Goal: Task Accomplishment & Management: Manage account settings

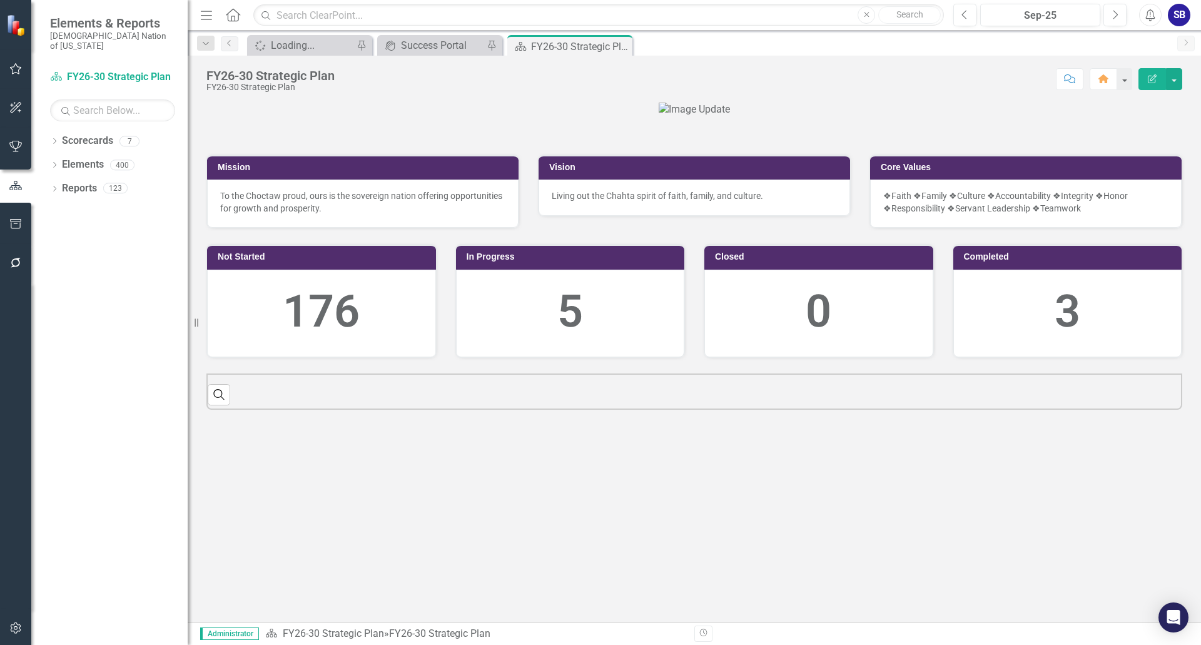
click at [8, 67] on button "button" at bounding box center [16, 69] width 28 height 26
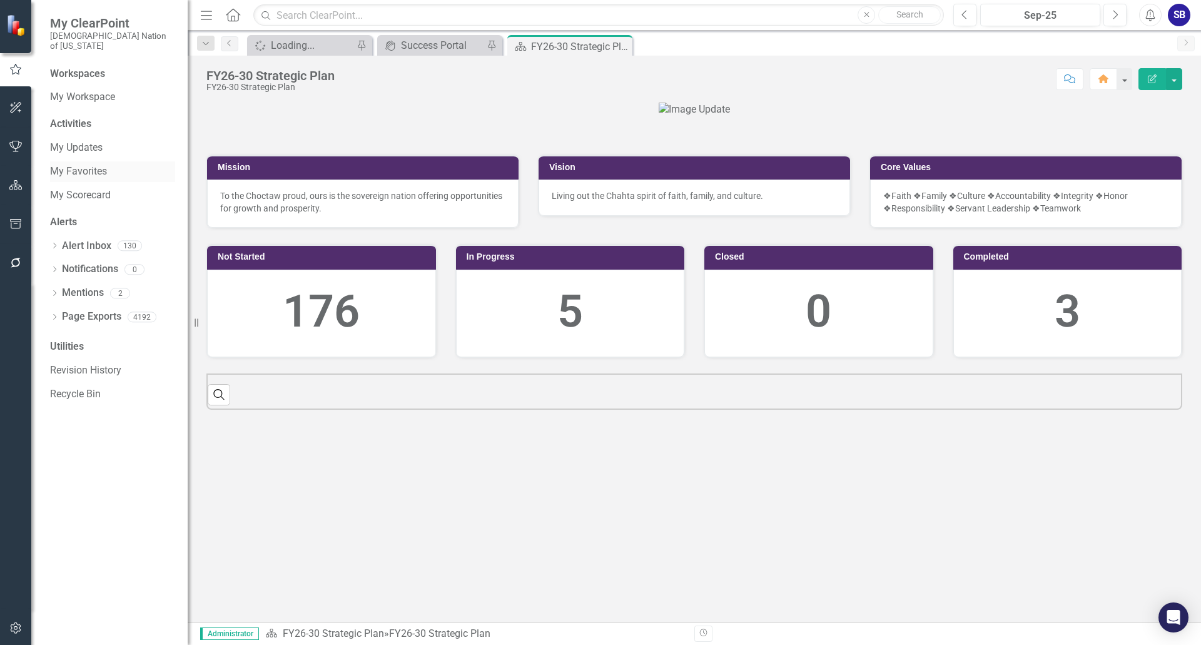
click at [96, 166] on link "My Favorites" at bounding box center [112, 172] width 125 height 14
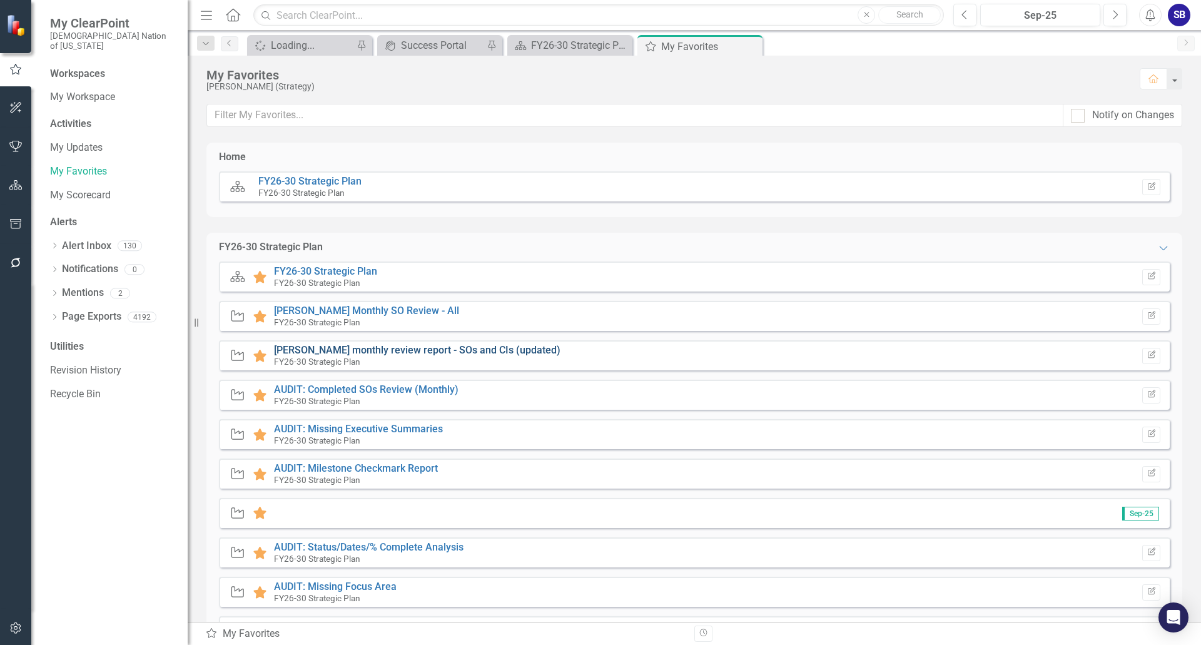
click at [437, 351] on link "[PERSON_NAME] monthly review report - SOs and CIs (updated)" at bounding box center [417, 350] width 287 height 12
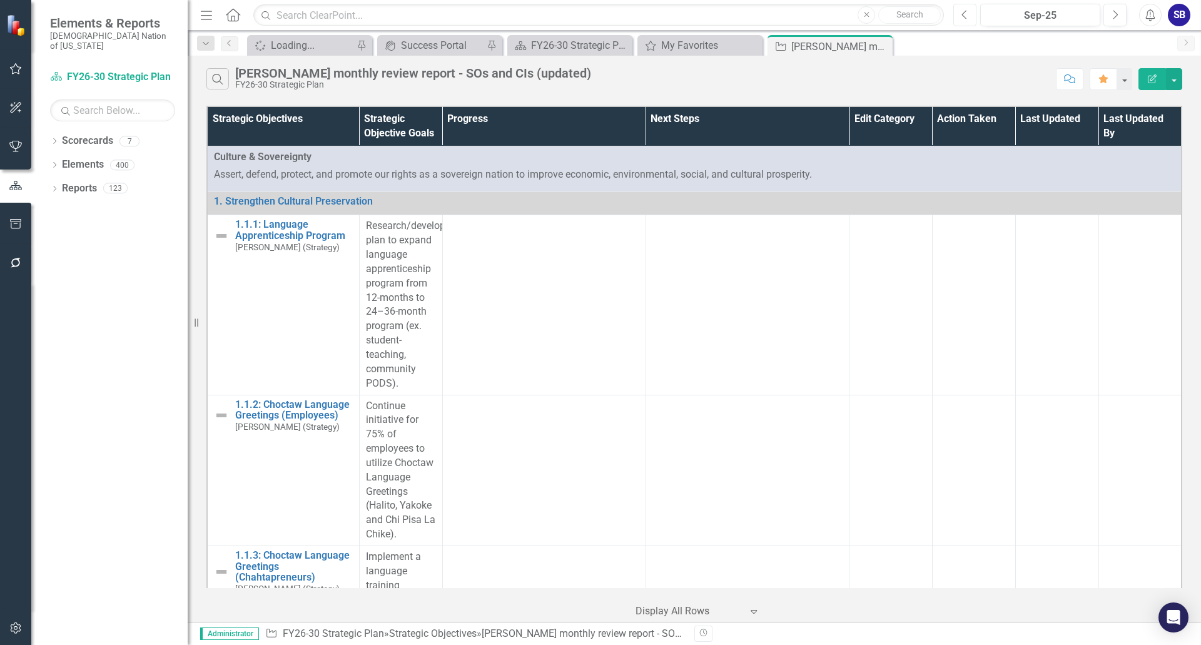
click at [969, 22] on button "Previous" at bounding box center [965, 15] width 23 height 23
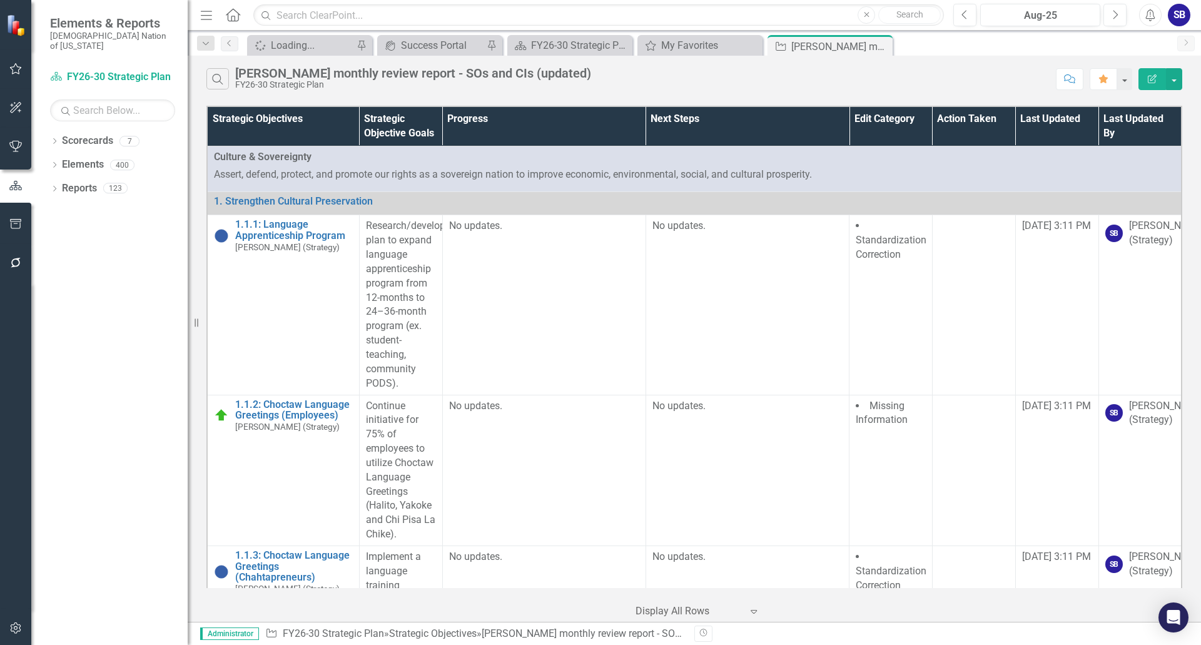
scroll to position [56487, 0]
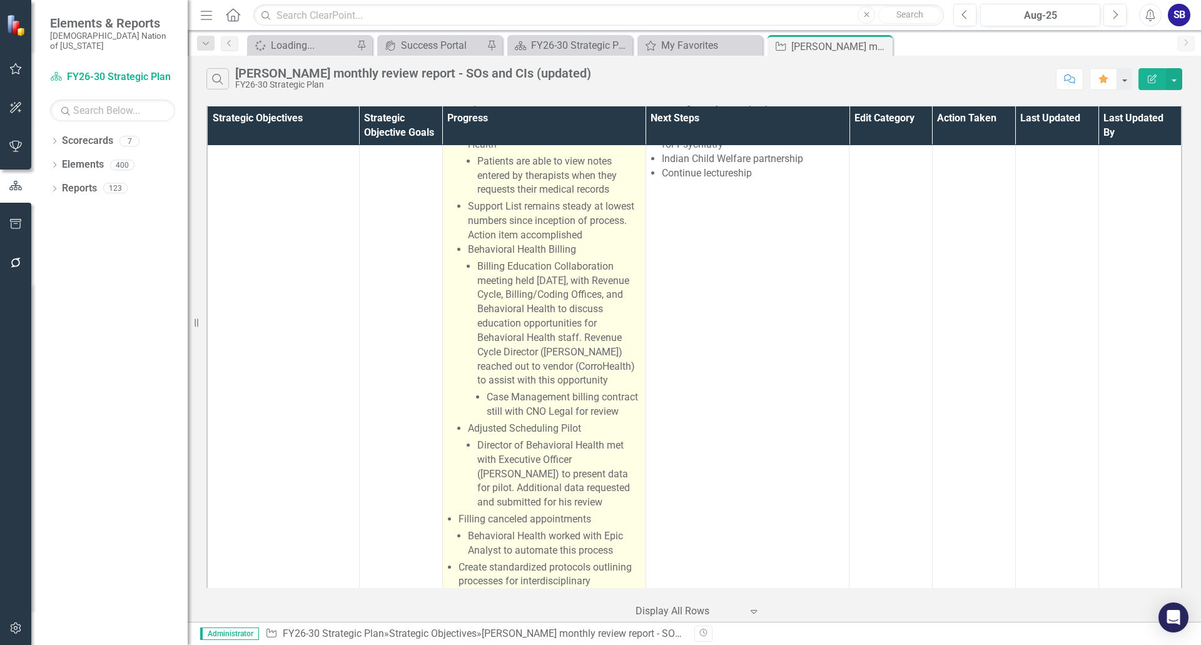
click at [529, 109] on li "Behavioral Health leadership team continued learning how to use Epic's slicer/d…" at bounding box center [553, 66] width 171 height 86
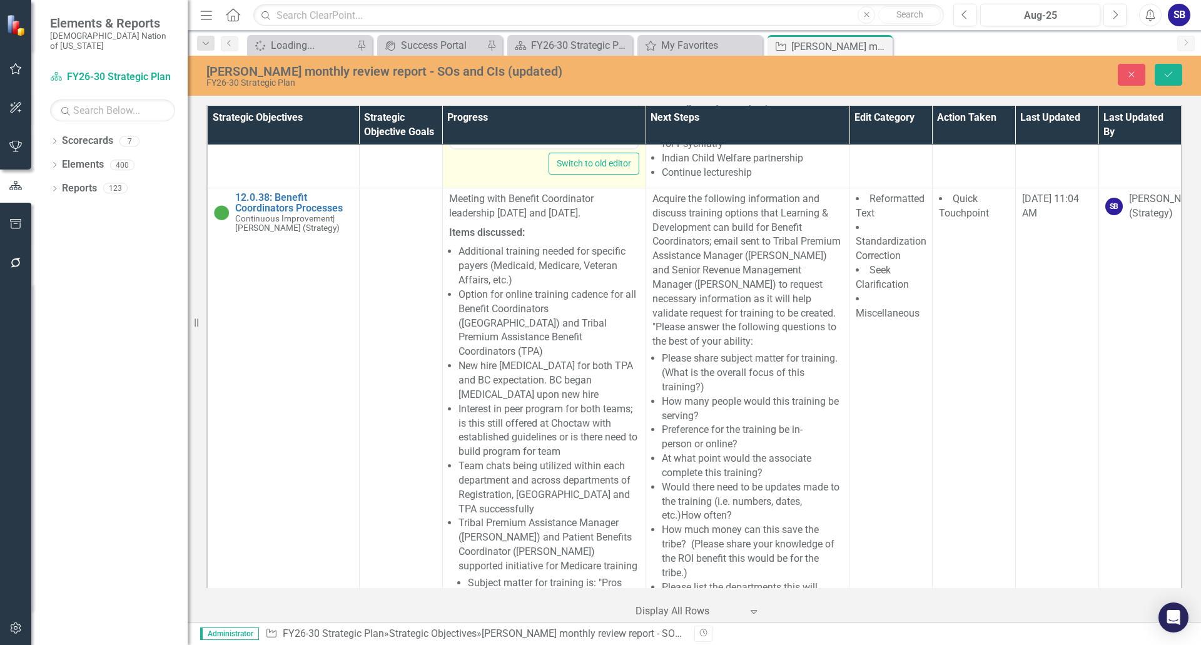
scroll to position [3187, 0]
click at [1179, 74] on button "Save" at bounding box center [1169, 75] width 28 height 22
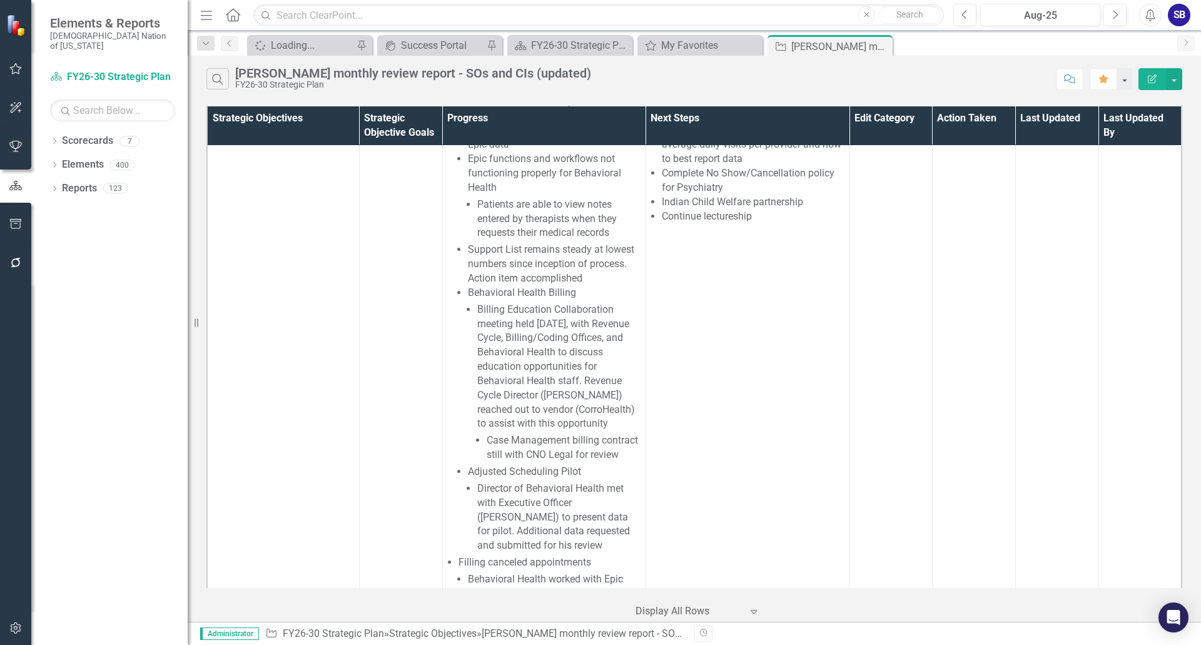
scroll to position [56424, 0]
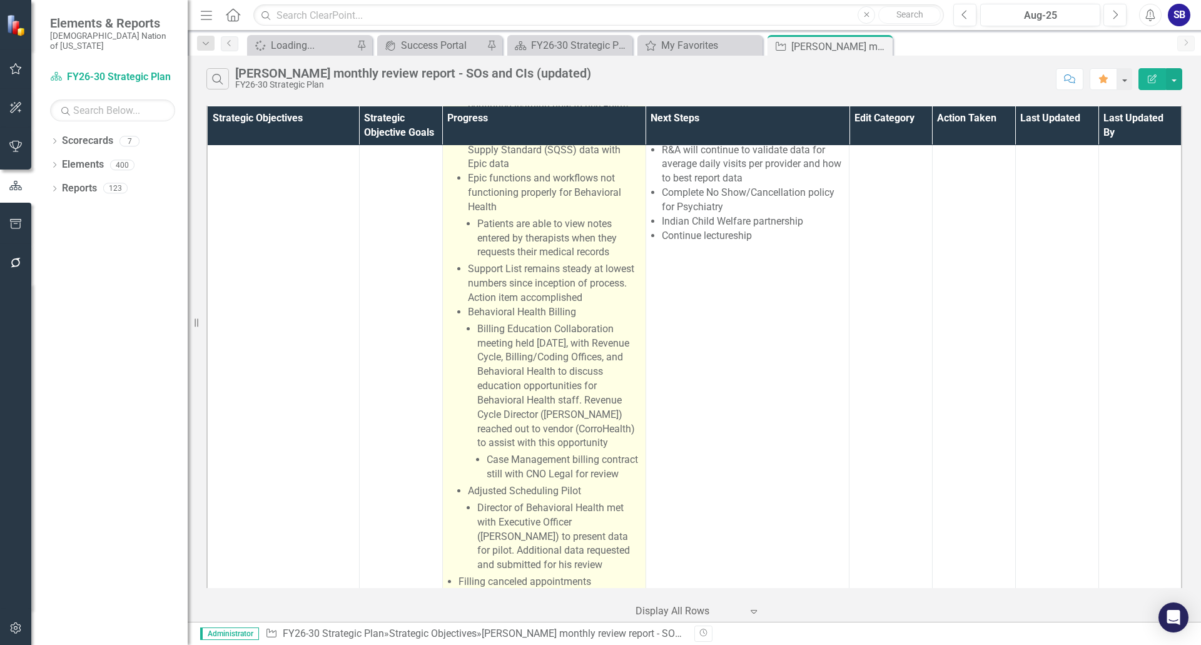
click at [502, 287] on li "Appointment/Visit Information Reporting & Analytics (R&A) continued working wit…" at bounding box center [549, 284] width 181 height 575
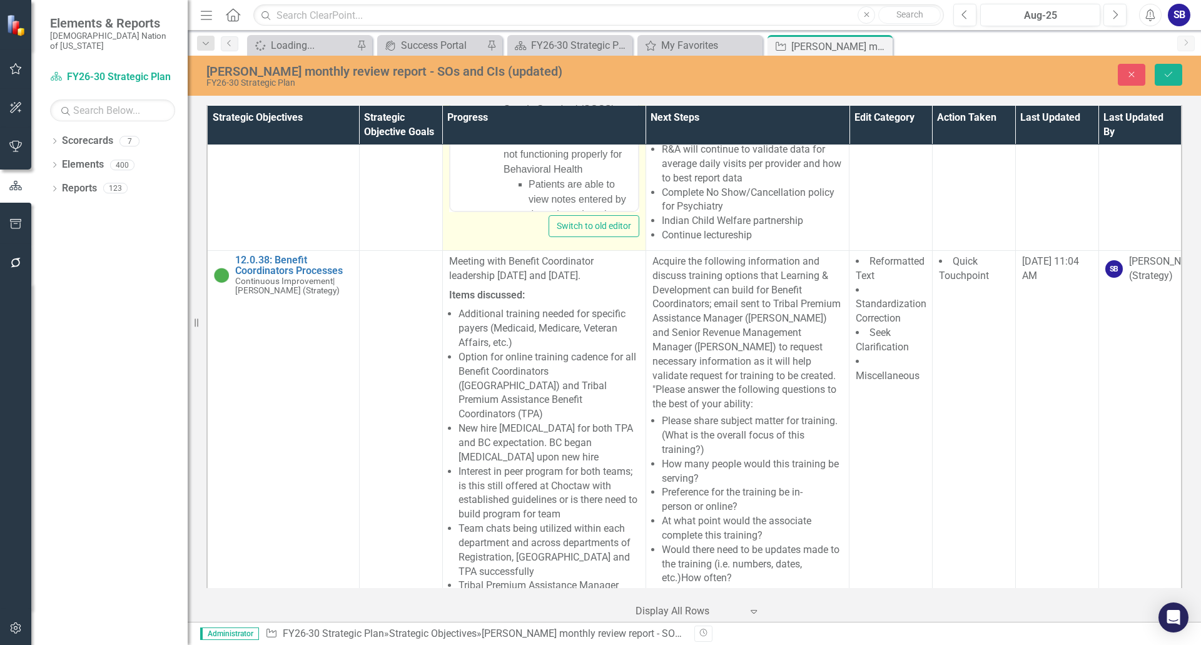
scroll to position [125, 0]
click at [535, 94] on li "Behavioral Health leadership team continued learning how to use Epic's slicer/d…" at bounding box center [568, 78] width 131 height 105
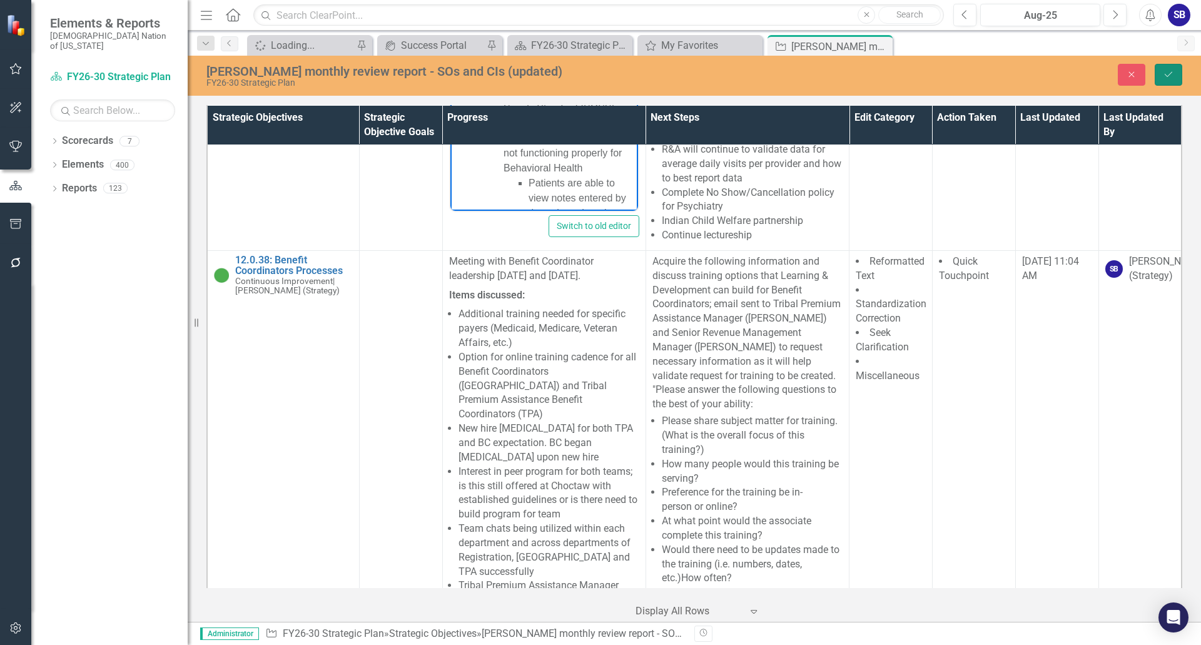
click at [1177, 76] on button "Save" at bounding box center [1169, 75] width 28 height 22
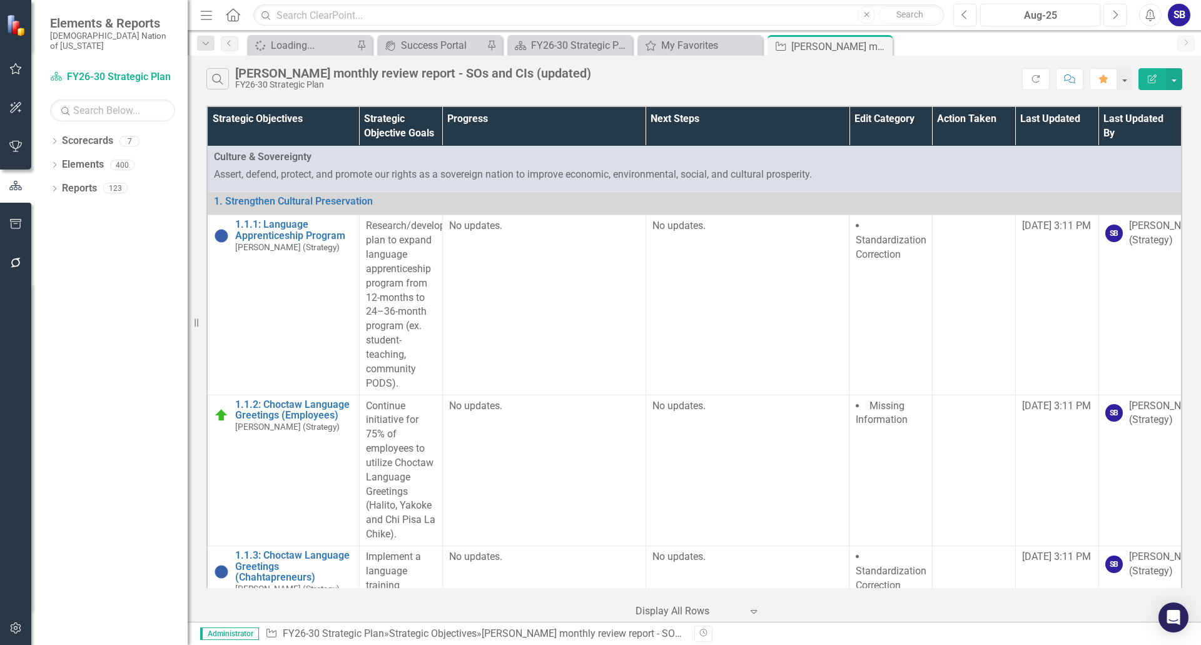
drag, startPoint x: 0, startPoint y: 233, endPoint x: 0, endPoint y: 675, distance: 441.1
click at [0, 645] on html "Elements & Reports Choctaw Nation of Oklahoma Scorecard FY26-30 Strategic Plan …" at bounding box center [600, 322] width 1201 height 645
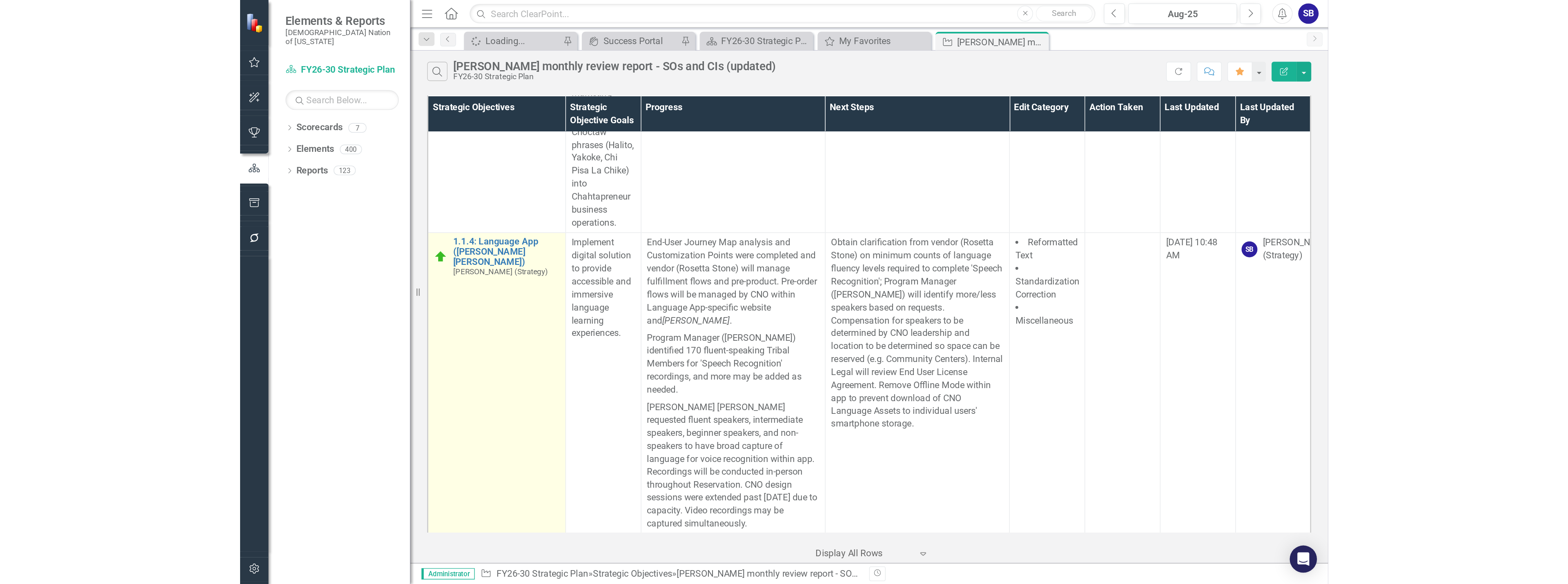
scroll to position [367, 0]
